Goal: Information Seeking & Learning: Find specific page/section

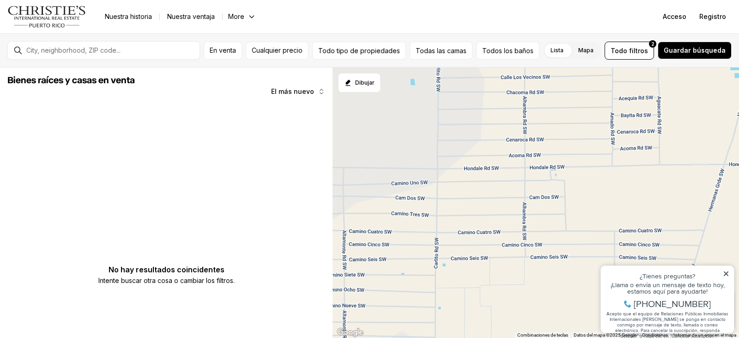
click at [153, 46] on div at bounding box center [111, 50] width 177 height 16
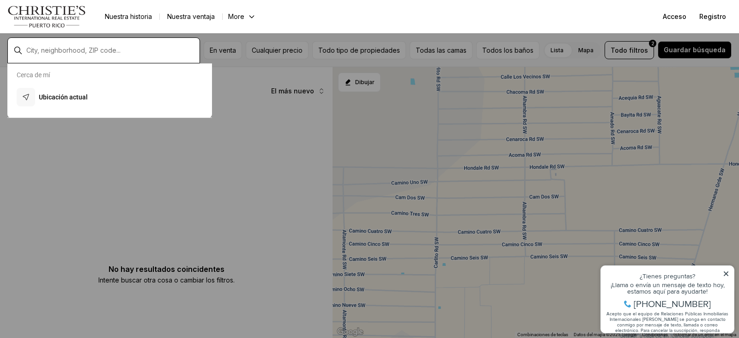
click at [151, 48] on input "text" at bounding box center [111, 50] width 170 height 8
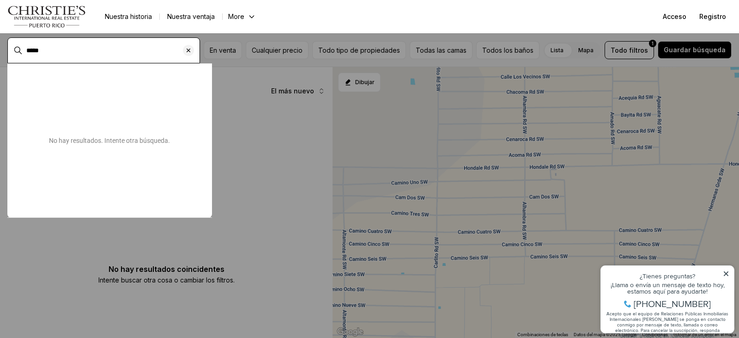
type input "*****"
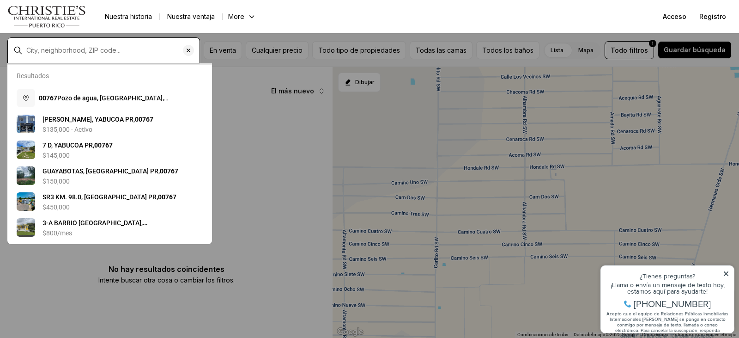
click at [66, 53] on input "text" at bounding box center [111, 50] width 170 height 8
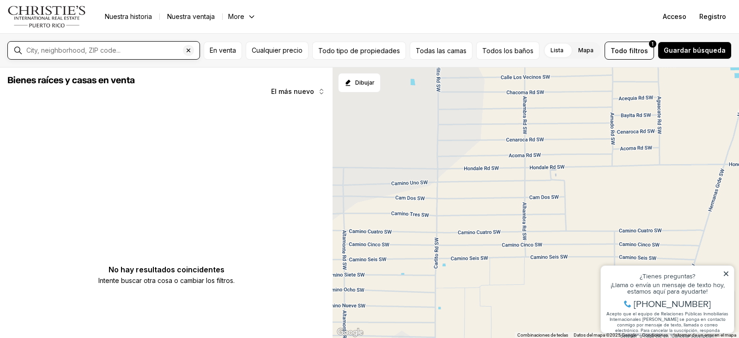
type input "*******"
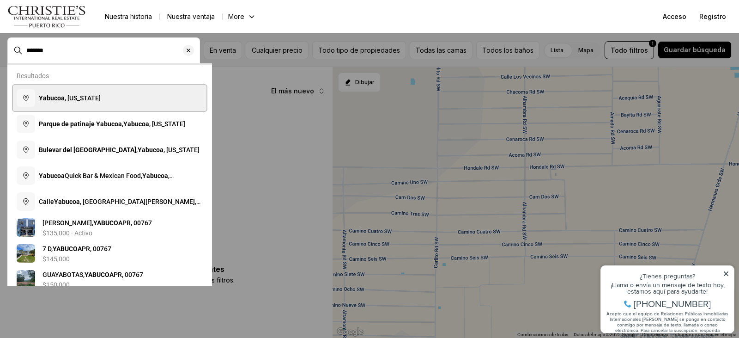
click at [59, 102] on span "Yabucoa , [US_STATE]" at bounding box center [70, 97] width 62 height 9
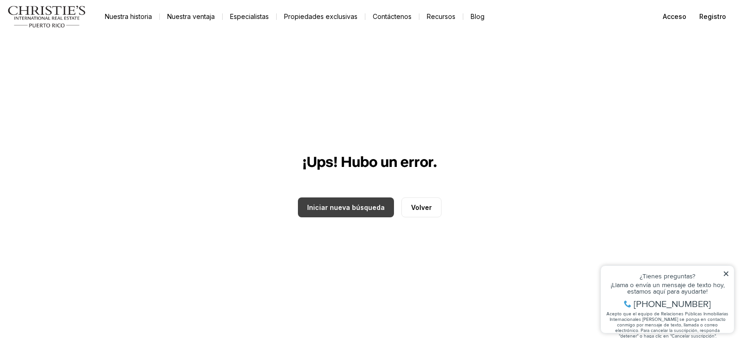
click at [346, 211] on button "Iniciar nueva búsqueda" at bounding box center [346, 207] width 96 height 20
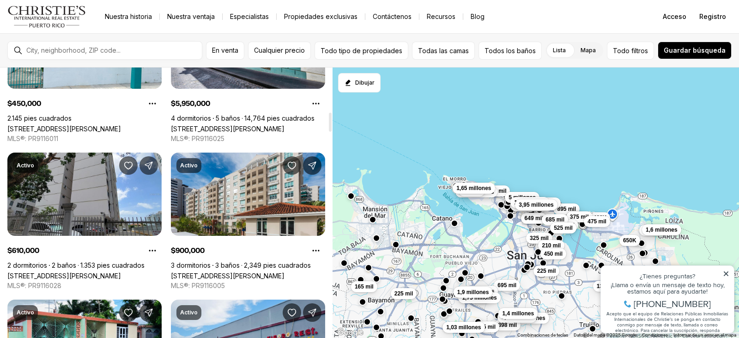
scroll to position [647, 0]
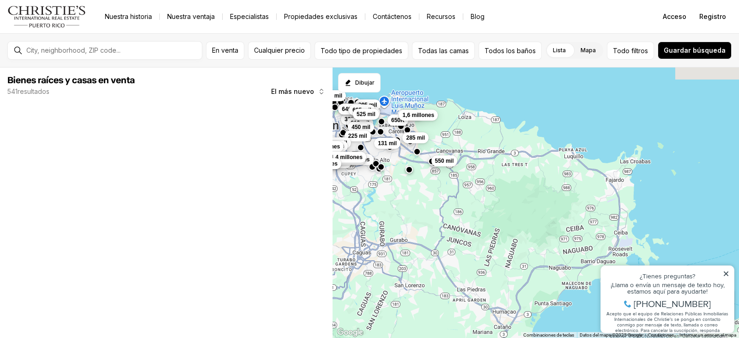
drag, startPoint x: 525, startPoint y: 271, endPoint x: 330, endPoint y: 125, distance: 243.9
click at [328, 123] on div "Bienes raíces y [PERSON_NAME] en venta 541 resultados El más nuevo Los datos so…" at bounding box center [369, 202] width 739 height 270
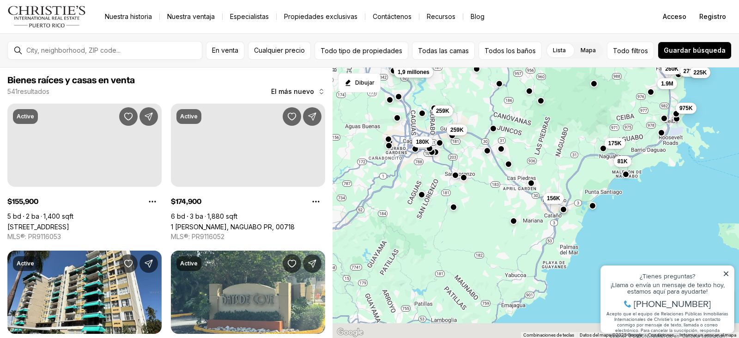
drag, startPoint x: 489, startPoint y: 225, endPoint x: 540, endPoint y: 113, distance: 123.4
click at [540, 113] on div "250 mil 325 mil 650K 210 mil 450 mil 225K 285 mil 225 mil 131 mil 550K 895K 499…" at bounding box center [536, 202] width 406 height 271
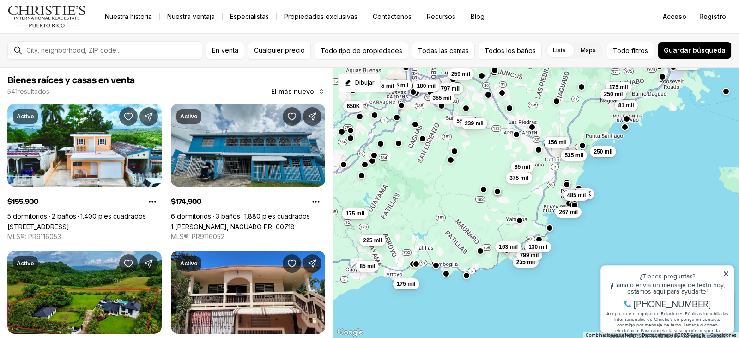
drag, startPoint x: 476, startPoint y: 224, endPoint x: 476, endPoint y: 166, distance: 58.2
click at [476, 166] on div "55 mil 1,9 millones 175 mil 81 mil 250 mil 535 mil 250 mil 156 mil 325 mil 330 …" at bounding box center [536, 202] width 406 height 271
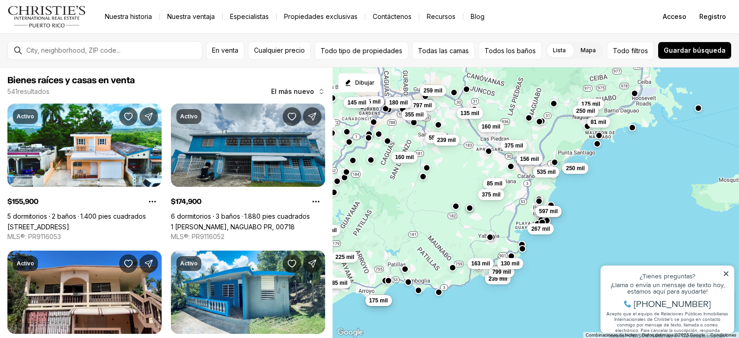
drag, startPoint x: 494, startPoint y: 159, endPoint x: 463, endPoint y: 178, distance: 35.6
click at [463, 178] on div "55 mil 175 mil 81 mil 250 mil 535 mil 250 mil 156 mil 375 mil 135 mil 160 mil 8…" at bounding box center [536, 202] width 406 height 271
click at [488, 149] on button "button" at bounding box center [488, 149] width 7 height 7
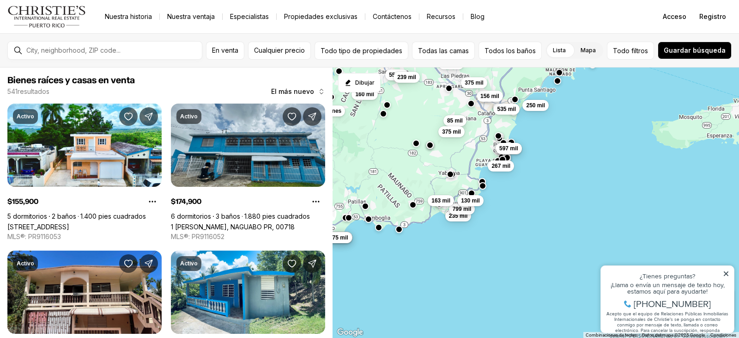
drag, startPoint x: 469, startPoint y: 173, endPoint x: 426, endPoint y: 107, distance: 78.8
click at [426, 107] on div "55 mil 175 mil 81 mil 250 mil 535 mil 250 mil 156 mil 375 mil 135 mil 160 mil 8…" at bounding box center [536, 202] width 406 height 271
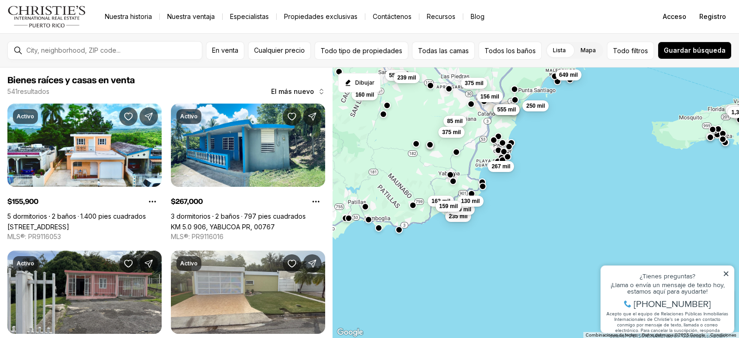
click at [430, 147] on button "button" at bounding box center [429, 144] width 7 height 7
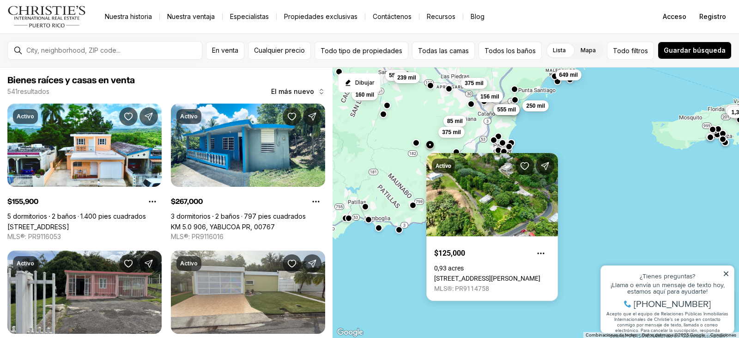
click at [416, 145] on button "button" at bounding box center [415, 142] width 7 height 7
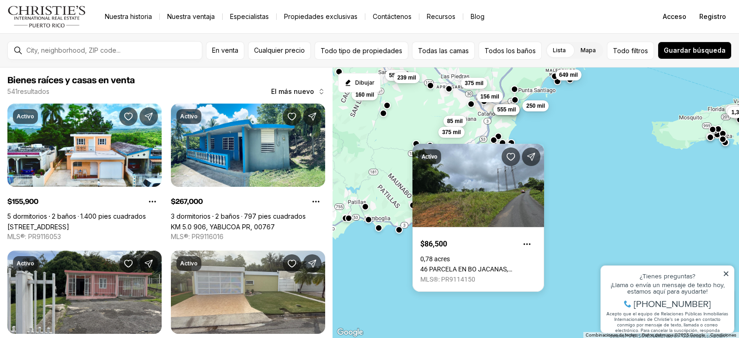
click at [384, 116] on button "button" at bounding box center [383, 112] width 7 height 7
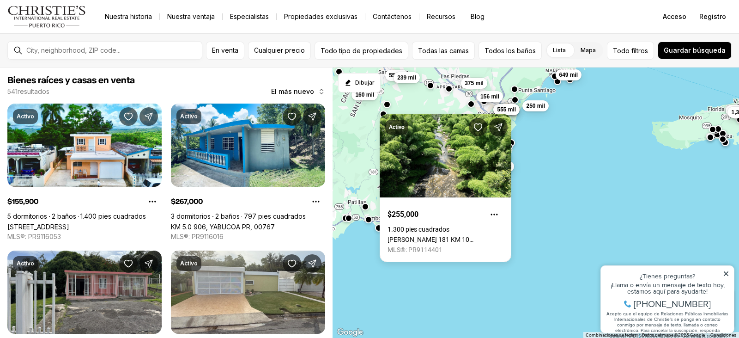
click at [384, 104] on button "button" at bounding box center [386, 104] width 7 height 7
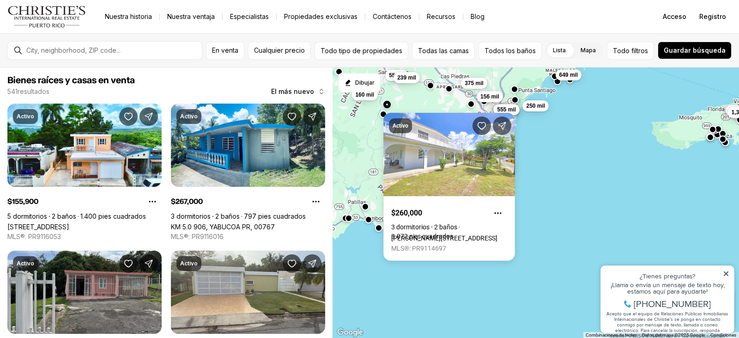
click at [571, 194] on div "55 mil 535 mil 570 mil 555 mil 649 mil 250 mil 156 mil 375 mil 85 mil 239 mil 1…" at bounding box center [536, 202] width 406 height 271
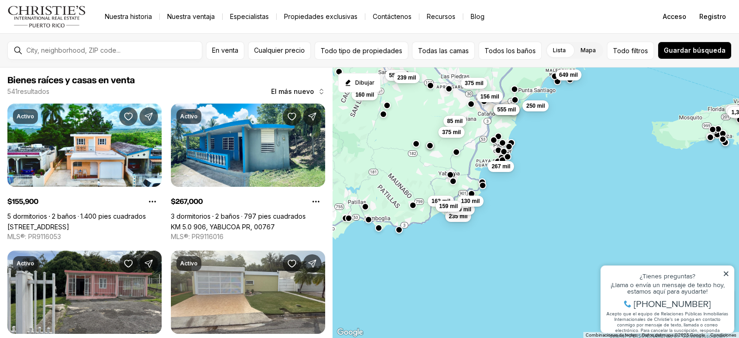
click at [480, 184] on button "button" at bounding box center [482, 185] width 7 height 7
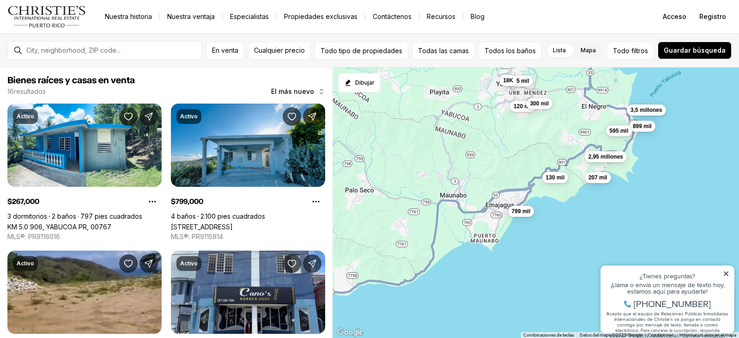
drag, startPoint x: 454, startPoint y: 131, endPoint x: 621, endPoint y: 77, distance: 175.1
click at [621, 77] on div "3,5 millones 899 mil 595 mil 267 mil 799 mil 130 mil 135 mil 207 mil 2,95 millo…" at bounding box center [536, 202] width 406 height 271
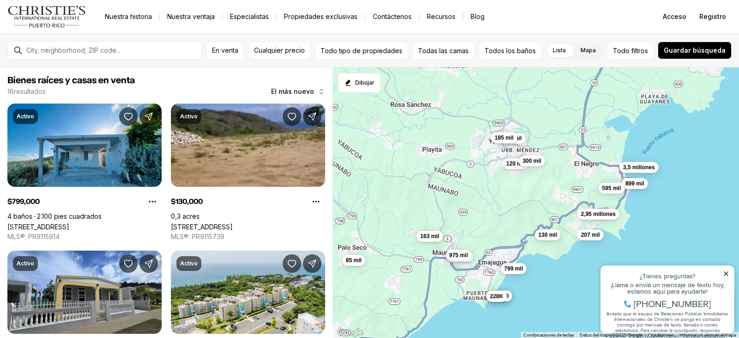
drag, startPoint x: 428, startPoint y: 217, endPoint x: 430, endPoint y: 284, distance: 66.5
click at [430, 284] on div "3,5 millones 899 mil 595 mil 799 mil 130 mil 135 mil 207 mil 2,95 millones 120 …" at bounding box center [536, 202] width 406 height 271
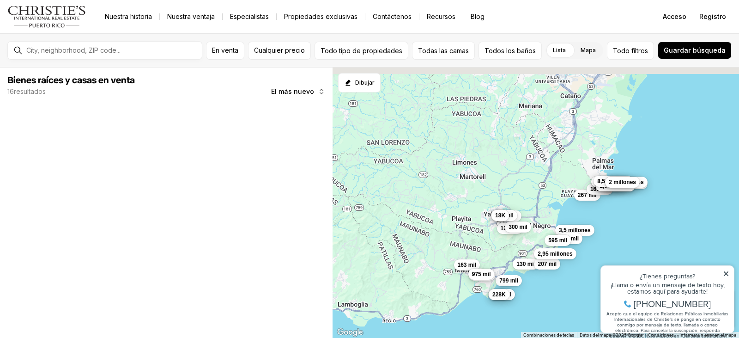
drag, startPoint x: 527, startPoint y: 201, endPoint x: 625, endPoint y: 226, distance: 101.5
click at [625, 226] on div "3,5 millones 899 mil 595 mil 799 mil 130 mil 135 mil 207 mil 2,95 millones 120 …" at bounding box center [536, 202] width 406 height 271
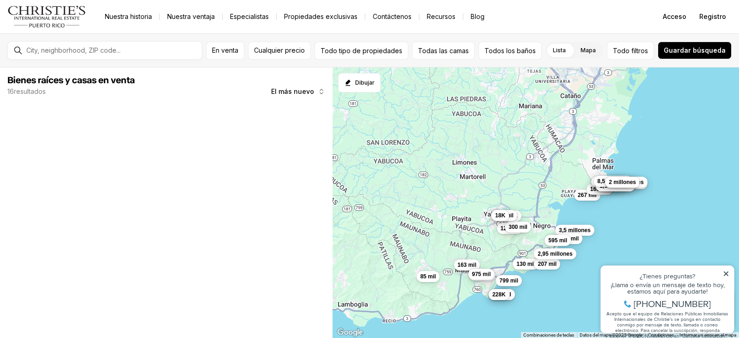
click at [726, 270] on icon at bounding box center [726, 273] width 6 height 6
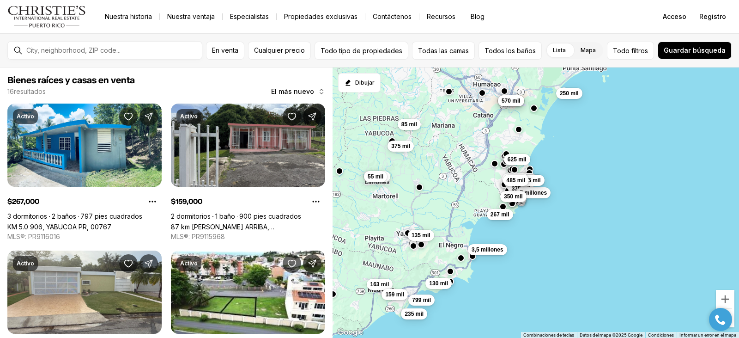
drag, startPoint x: 563, startPoint y: 181, endPoint x: 473, endPoint y: 201, distance: 91.9
click at [473, 201] on div "3,5 millones 799 mil 130 mil 135 mil 163 mil 235 mil 159 mil 267 mil 650K 375 m…" at bounding box center [536, 202] width 406 height 271
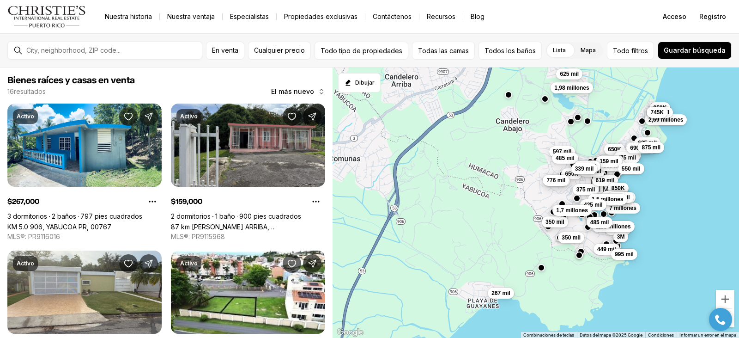
click at [509, 95] on button "button" at bounding box center [508, 94] width 7 height 7
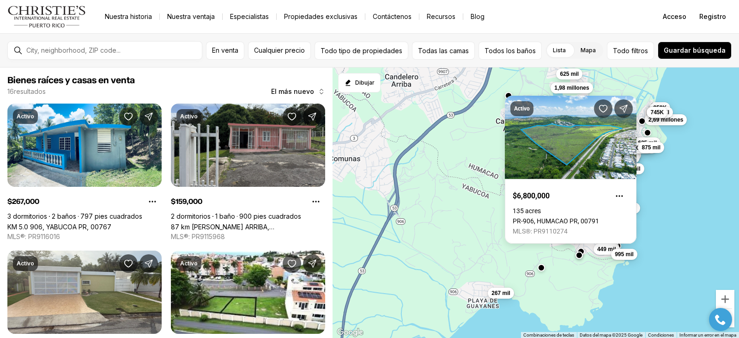
click at [681, 200] on div "267 mil 449 mil 995 mil 650K 375 mil 450 mil 535 mil 650K 7 millones 3M 425 mil…" at bounding box center [536, 202] width 406 height 271
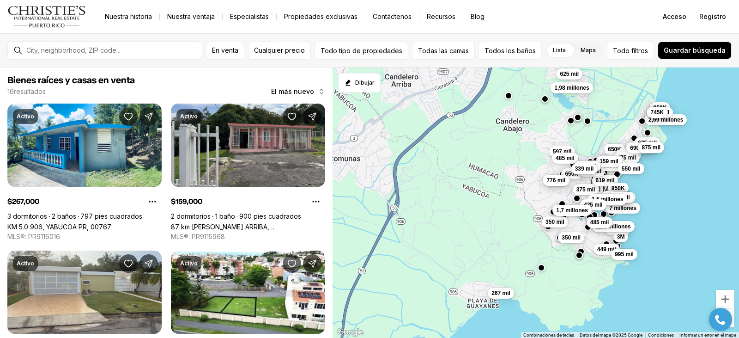
click at [569, 124] on button "button" at bounding box center [570, 120] width 7 height 7
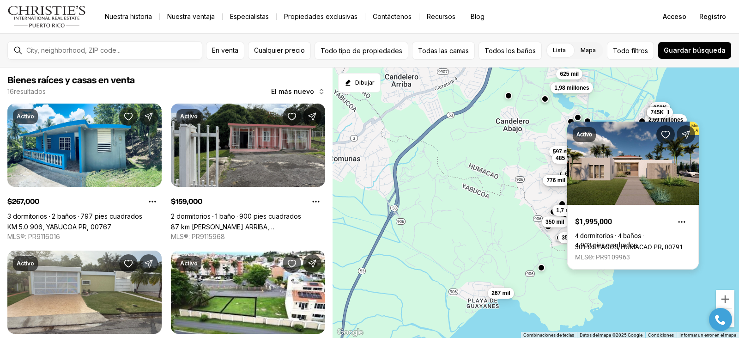
click at [569, 124] on div "Activo $1,995,000 4 dormitorios 4 baños 4.903 pies cuadrados [GEOGRAPHIC_DATA],…" at bounding box center [633, 195] width 132 height 148
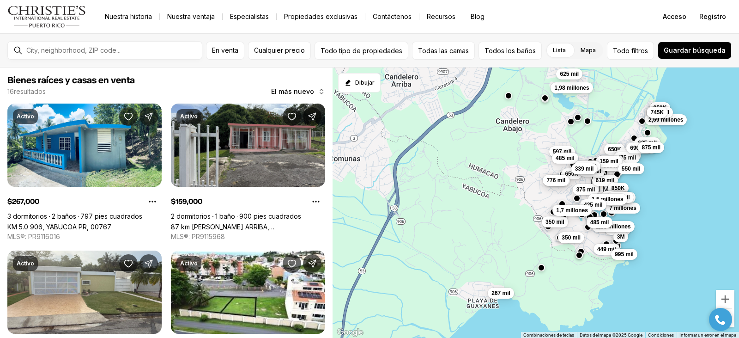
click at [545, 102] on div at bounding box center [544, 98] width 7 height 7
click at [545, 96] on button "button" at bounding box center [544, 97] width 7 height 7
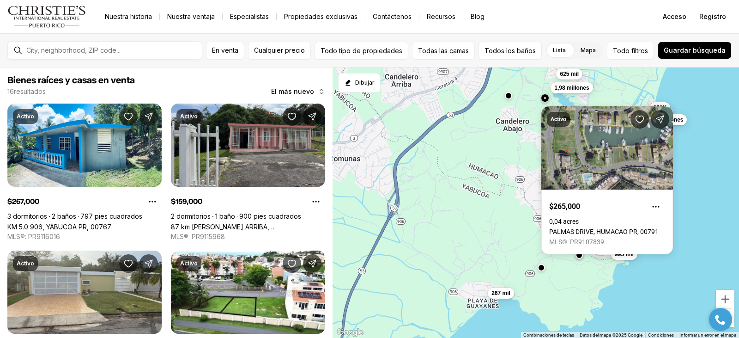
click at [545, 96] on button "button" at bounding box center [544, 97] width 7 height 7
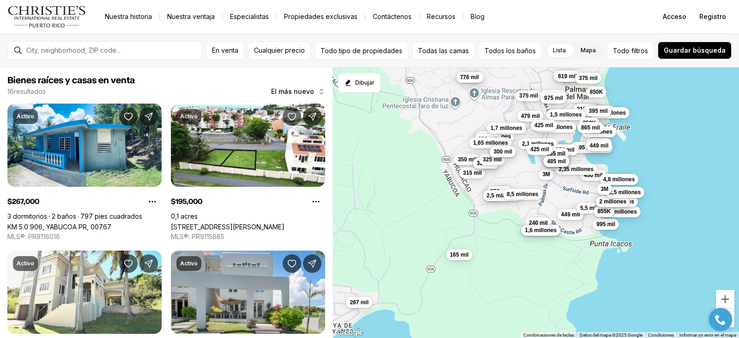
click at [572, 52] on label "Lista" at bounding box center [559, 50] width 28 height 17
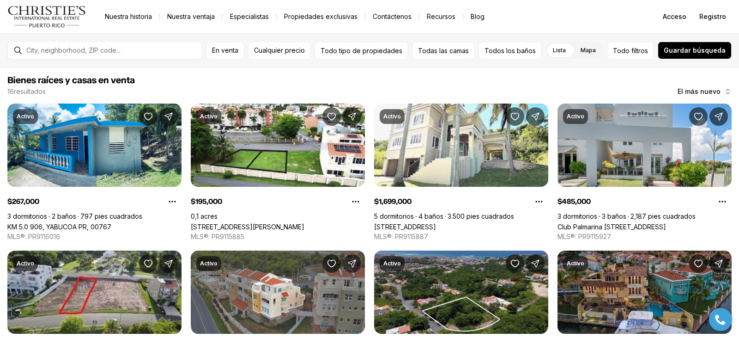
click at [596, 48] on font "Mapa" at bounding box center [588, 50] width 15 height 7
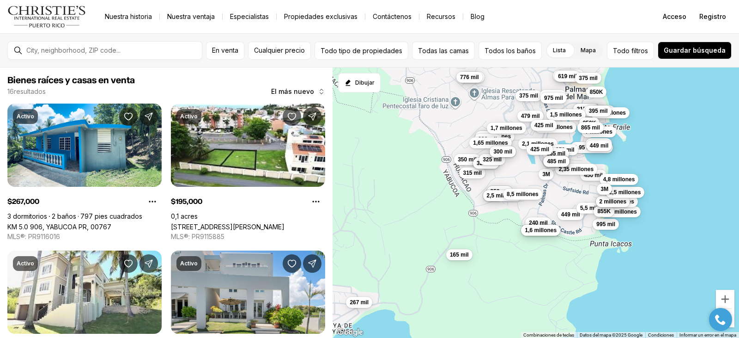
click at [571, 52] on label "Lista" at bounding box center [559, 50] width 28 height 17
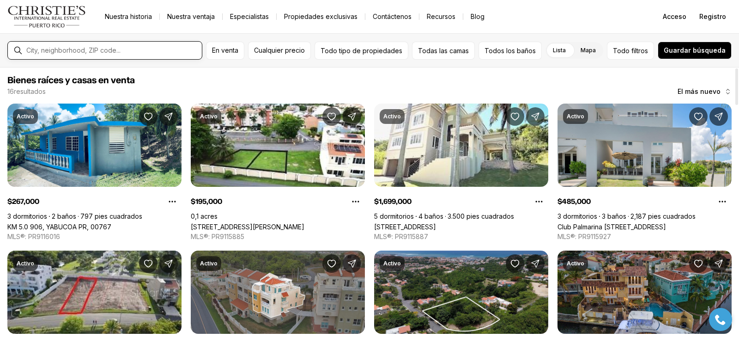
click at [177, 52] on input "text" at bounding box center [112, 50] width 172 height 8
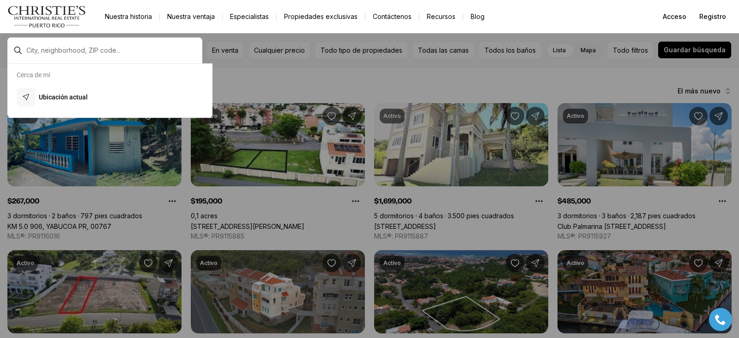
type input "*******"
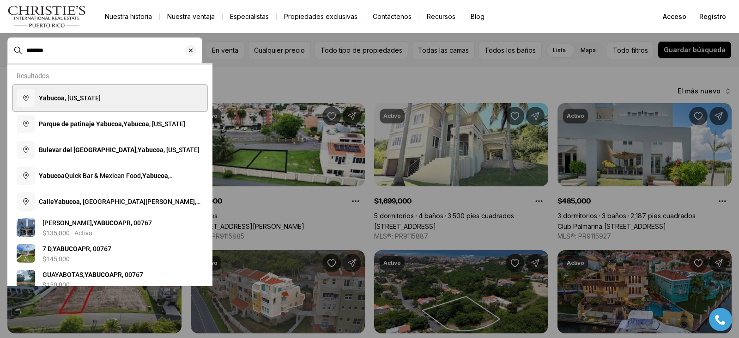
click at [49, 101] on font "Yabucoa" at bounding box center [52, 97] width 26 height 7
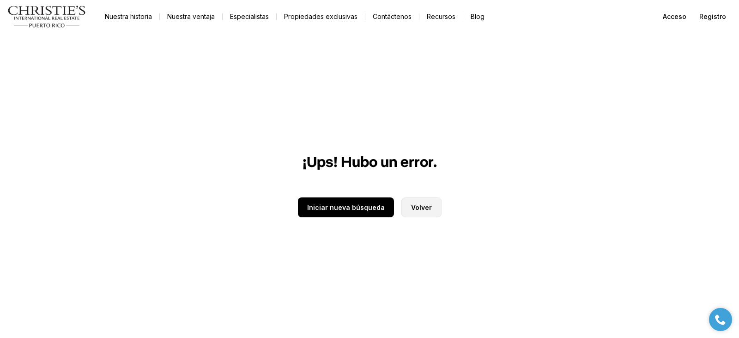
click at [418, 208] on font "Volver" at bounding box center [421, 207] width 21 height 8
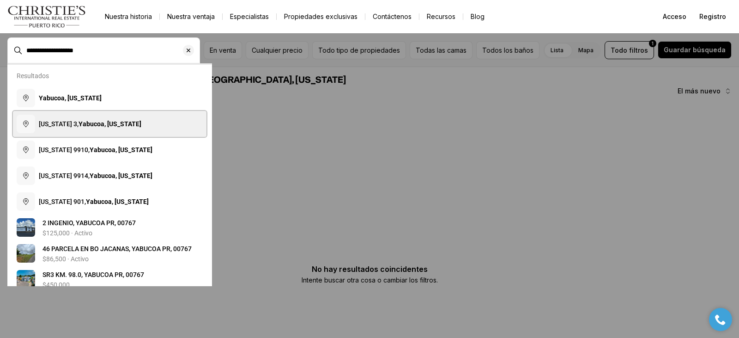
click at [78, 126] on font "Puerto Rico 3," at bounding box center [59, 123] width 40 height 7
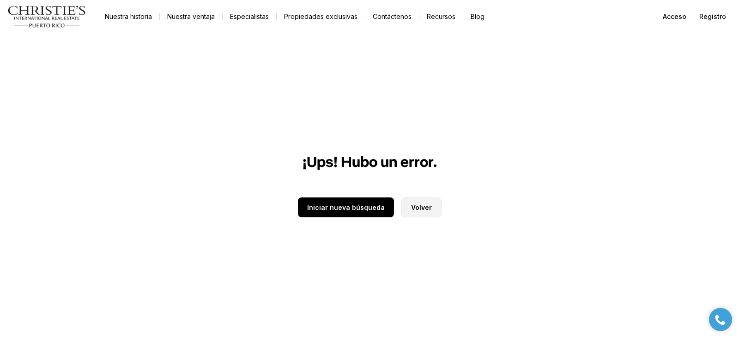
click at [416, 205] on font "Volver" at bounding box center [421, 207] width 21 height 8
